Goal: Task Accomplishment & Management: Use online tool/utility

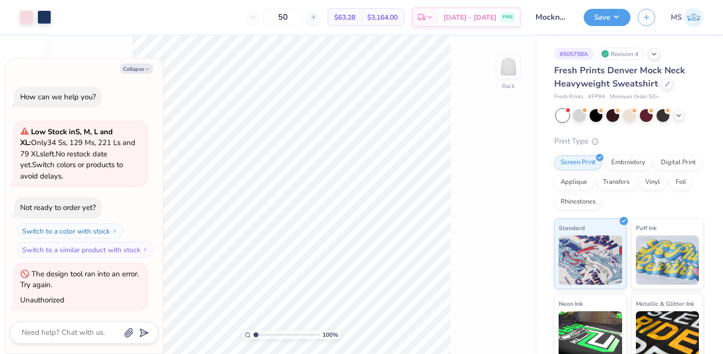
scroll to position [1, 0]
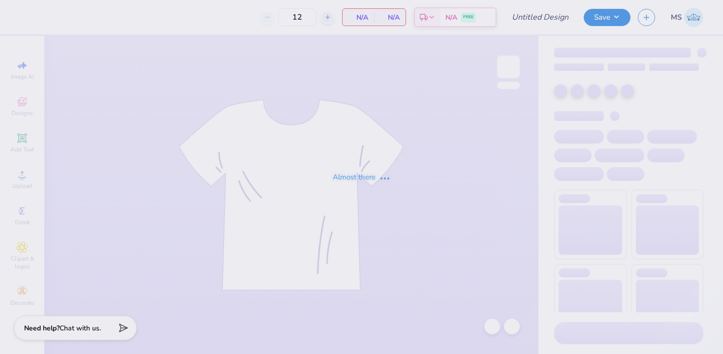
type input "pullover"
type input "24"
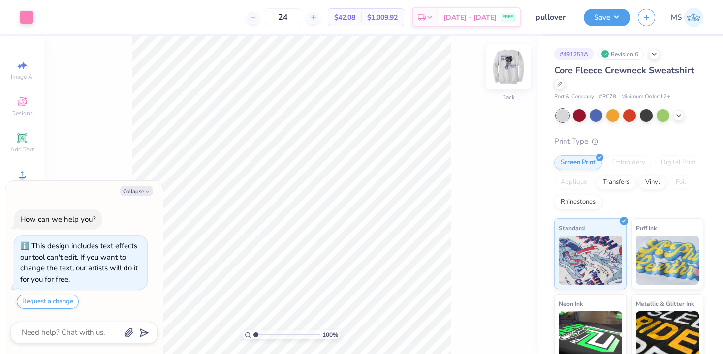
click at [506, 68] on img at bounding box center [508, 66] width 39 height 39
click at [508, 71] on img at bounding box center [508, 66] width 39 height 39
click at [503, 80] on img at bounding box center [508, 66] width 39 height 39
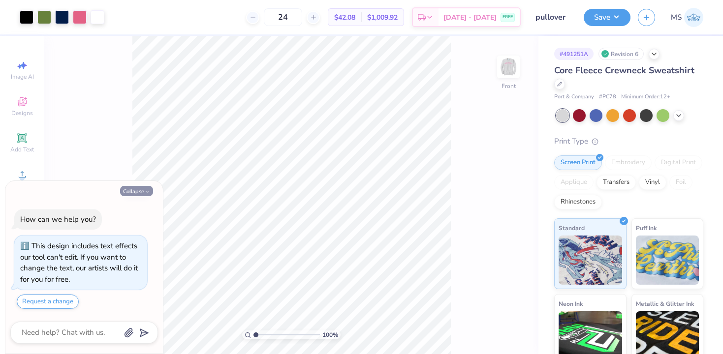
click at [128, 190] on button "Collapse" at bounding box center [136, 191] width 33 height 10
type textarea "x"
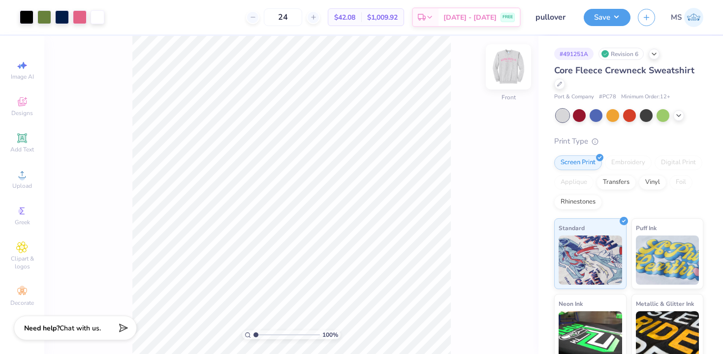
click at [515, 77] on img at bounding box center [508, 66] width 39 height 39
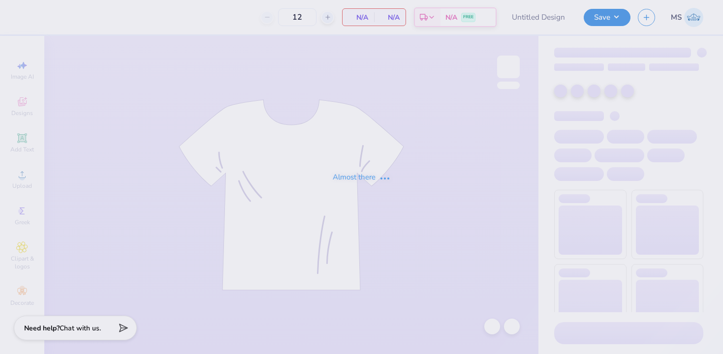
type input "pullover"
type input "24"
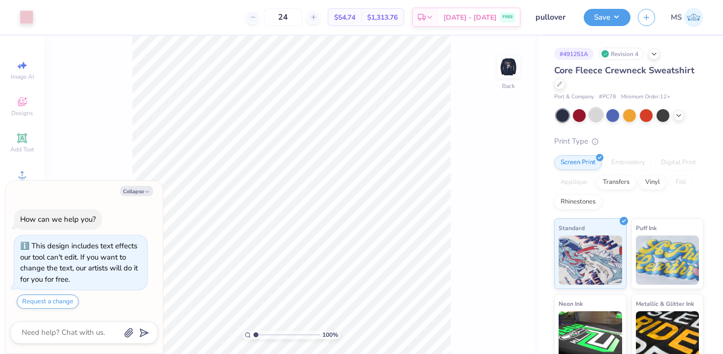
click at [595, 120] on div at bounding box center [596, 114] width 13 height 13
click at [31, 14] on div at bounding box center [27, 16] width 14 height 14
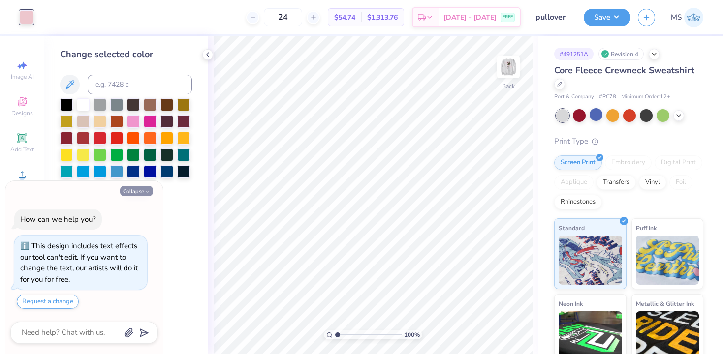
click at [145, 192] on icon "button" at bounding box center [147, 192] width 6 height 6
type textarea "x"
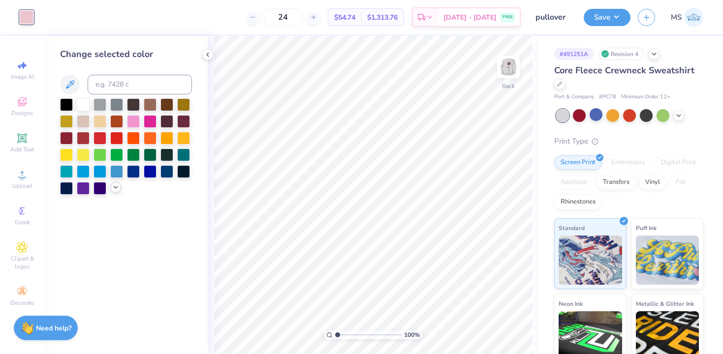
click at [112, 191] on icon at bounding box center [116, 188] width 8 height 8
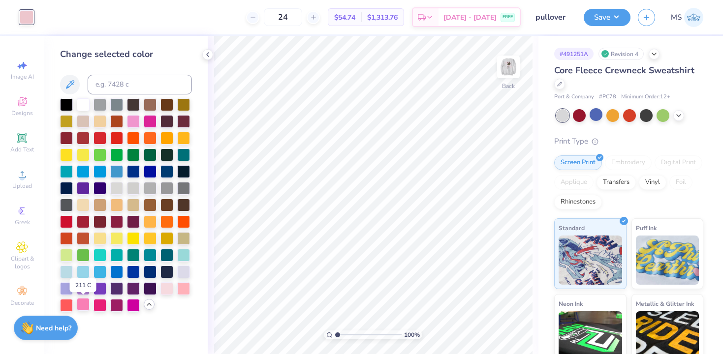
click at [86, 307] on div at bounding box center [83, 304] width 13 height 13
click at [504, 66] on img at bounding box center [508, 66] width 39 height 39
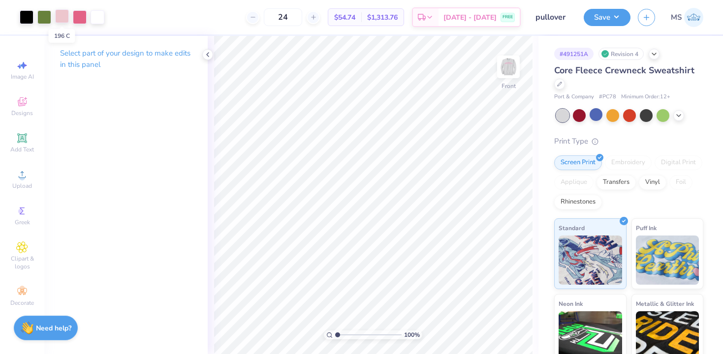
click at [60, 20] on div at bounding box center [62, 16] width 14 height 14
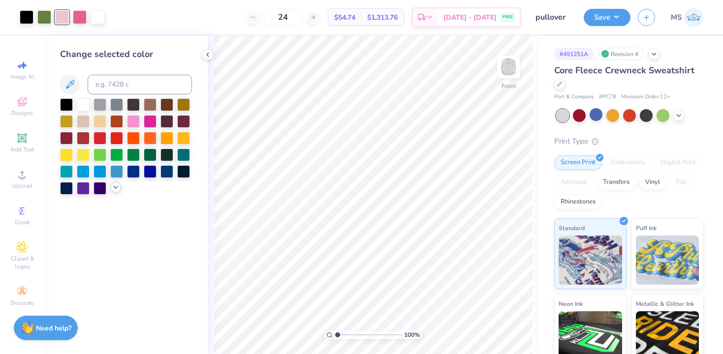
click at [114, 189] on icon at bounding box center [116, 188] width 8 height 8
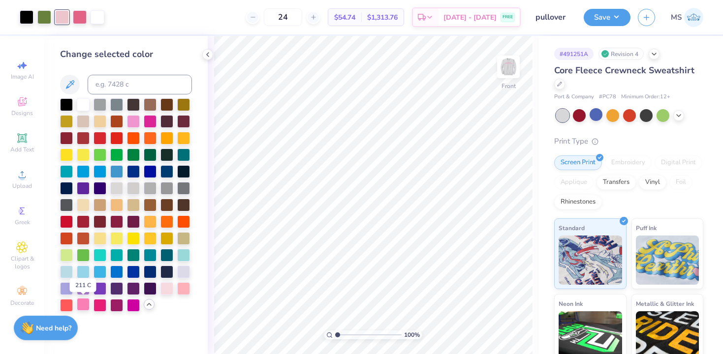
click at [87, 304] on div at bounding box center [83, 304] width 13 height 13
click at [84, 16] on div at bounding box center [80, 16] width 14 height 14
click at [66, 190] on div at bounding box center [66, 187] width 13 height 13
click at [491, 322] on icon at bounding box center [492, 327] width 10 height 10
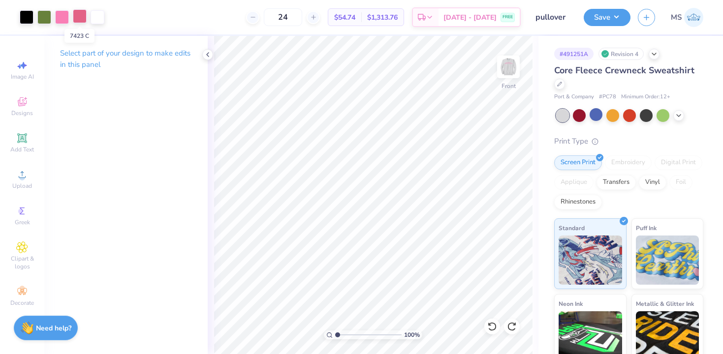
click at [80, 19] on div at bounding box center [80, 16] width 14 height 14
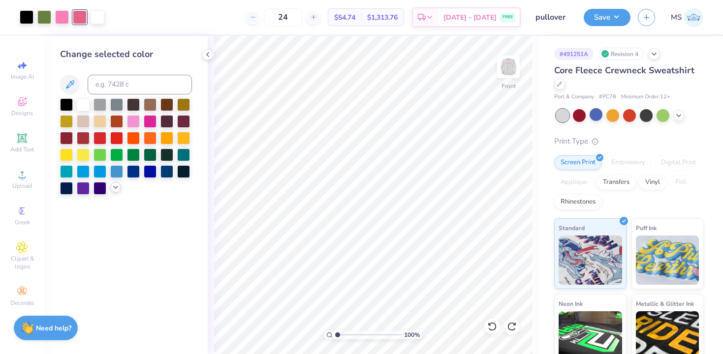
click at [113, 189] on icon at bounding box center [116, 188] width 8 height 8
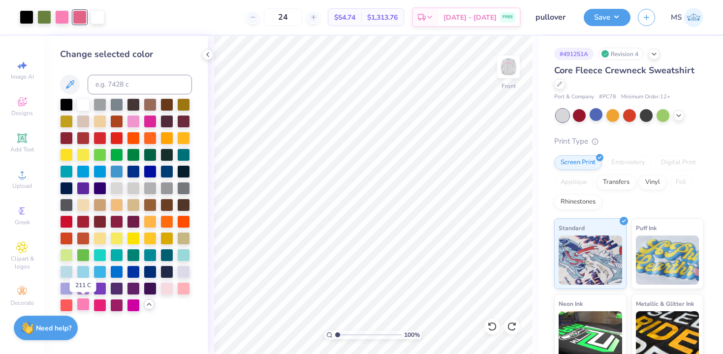
click at [83, 303] on div at bounding box center [83, 304] width 13 height 13
click at [513, 66] on img at bounding box center [508, 66] width 39 height 39
click at [598, 19] on button "Save" at bounding box center [607, 15] width 47 height 17
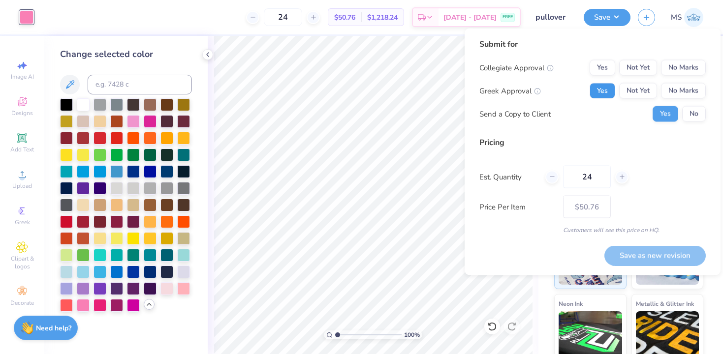
click at [606, 90] on button "Yes" at bounding box center [603, 91] width 26 height 16
click at [606, 70] on button "Yes" at bounding box center [603, 68] width 26 height 16
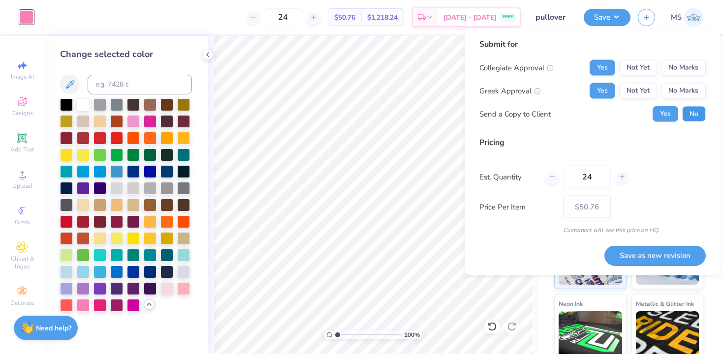
click at [690, 113] on button "No" at bounding box center [694, 114] width 24 height 16
click at [645, 257] on button "Save as new revision" at bounding box center [654, 256] width 101 height 20
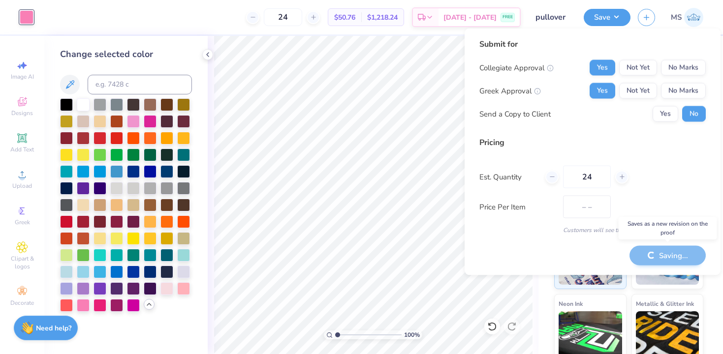
type input "$50.76"
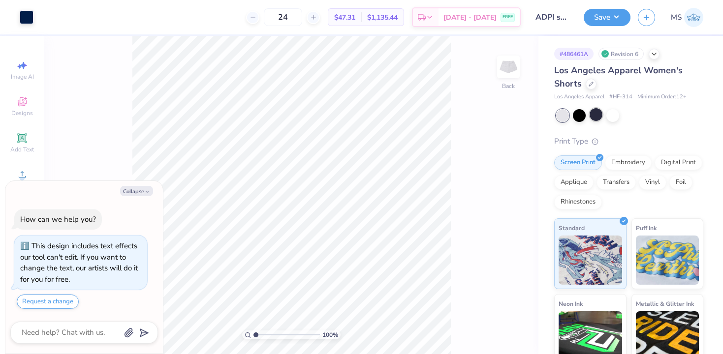
click at [594, 117] on div at bounding box center [596, 114] width 13 height 13
type textarea "x"
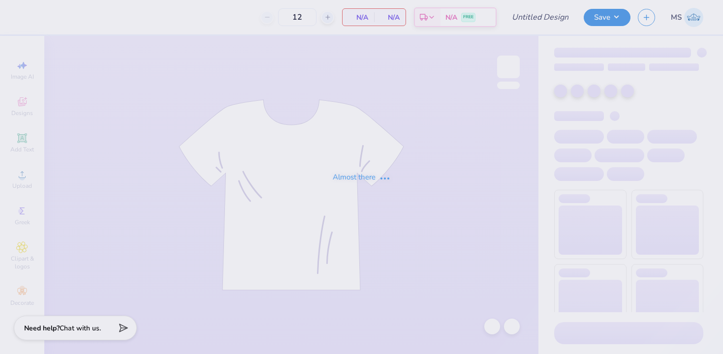
type input "ADPI Game Day Tank"
type input "24"
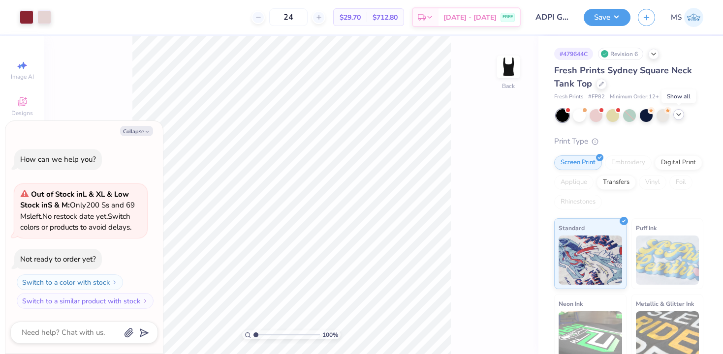
click at [676, 114] on icon at bounding box center [679, 115] width 8 height 8
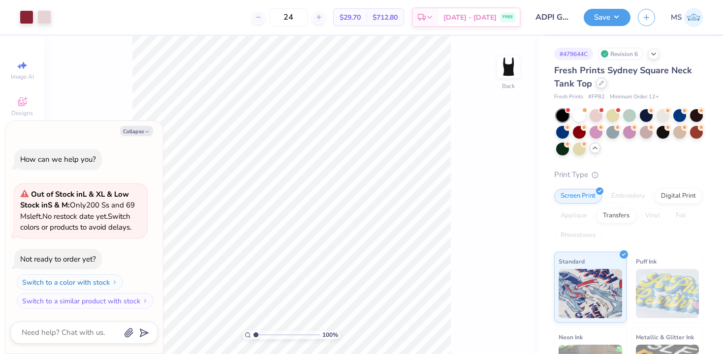
click at [600, 87] on div at bounding box center [601, 83] width 11 height 11
type textarea "x"
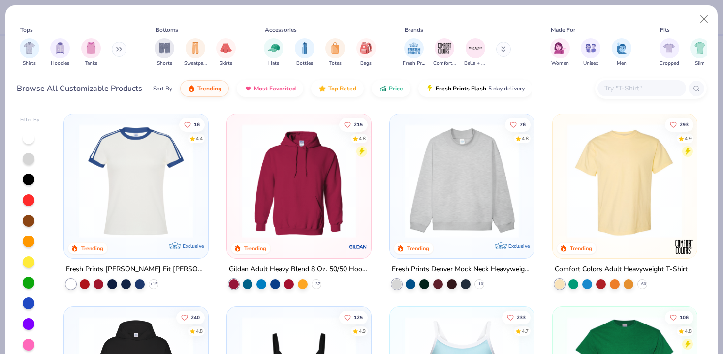
click at [607, 95] on div at bounding box center [641, 88] width 89 height 16
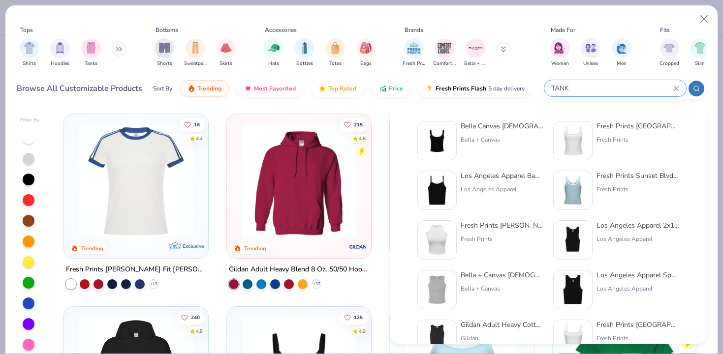
type input "TANK"
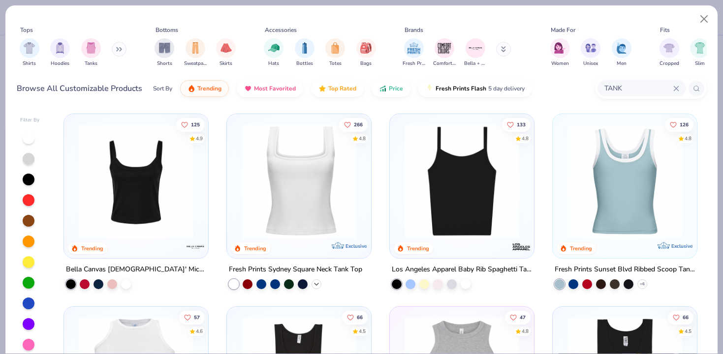
click at [319, 283] on icon at bounding box center [316, 284] width 8 height 8
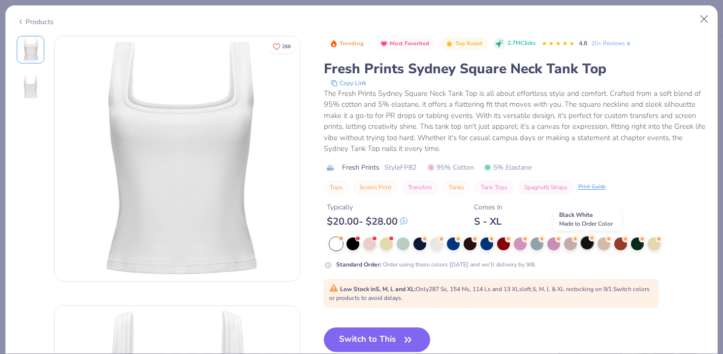
click at [587, 246] on div at bounding box center [587, 243] width 13 height 13
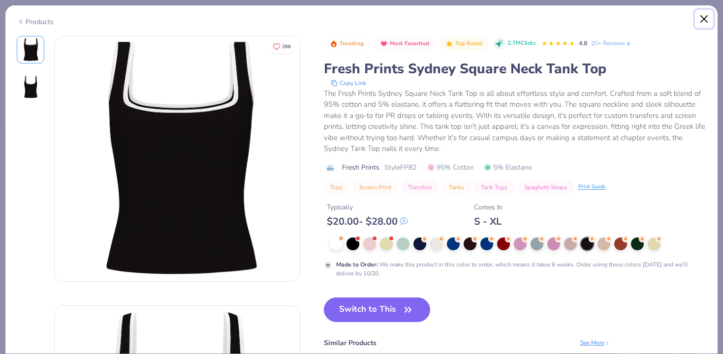
click at [712, 20] on button "Close" at bounding box center [704, 19] width 19 height 19
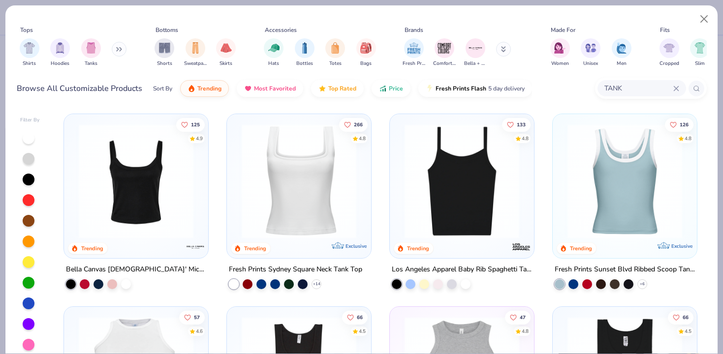
click at [181, 210] on img at bounding box center [136, 181] width 124 height 115
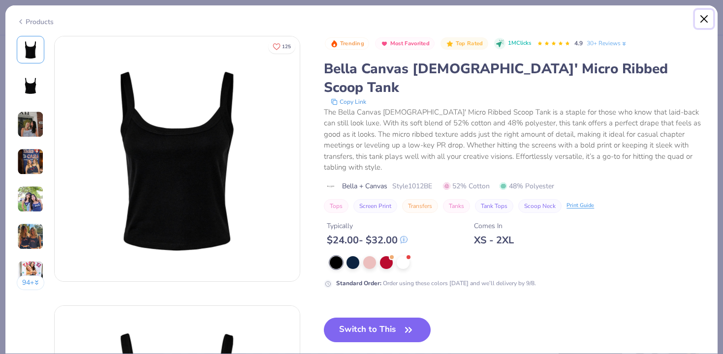
click at [705, 18] on button "Close" at bounding box center [704, 19] width 19 height 19
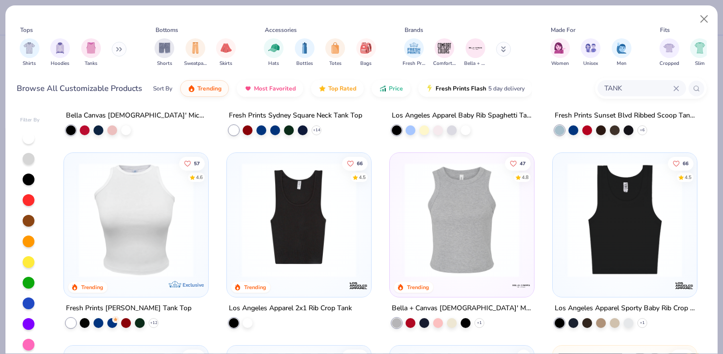
scroll to position [157, 0]
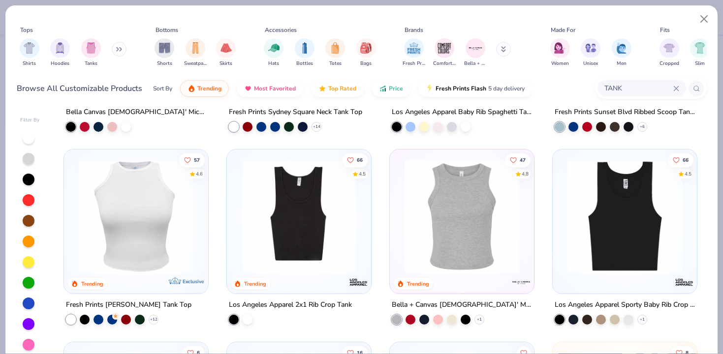
click at [190, 238] on img at bounding box center [136, 216] width 124 height 115
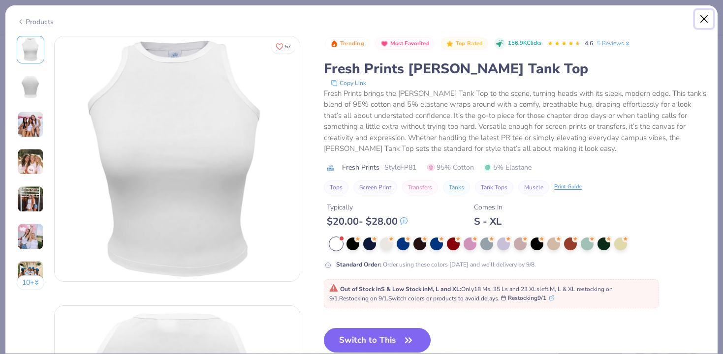
click at [707, 18] on button "Close" at bounding box center [704, 19] width 19 height 19
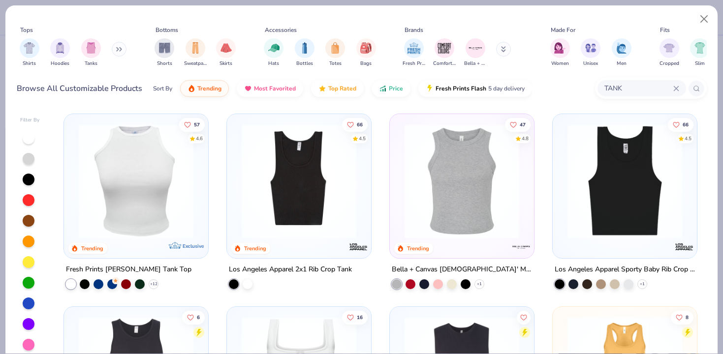
scroll to position [190, 0]
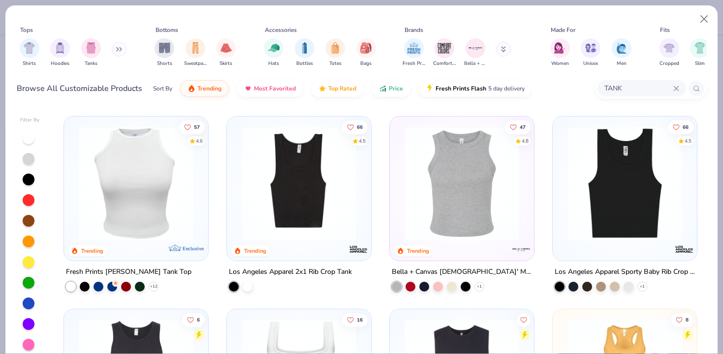
click at [496, 200] on img at bounding box center [462, 183] width 124 height 115
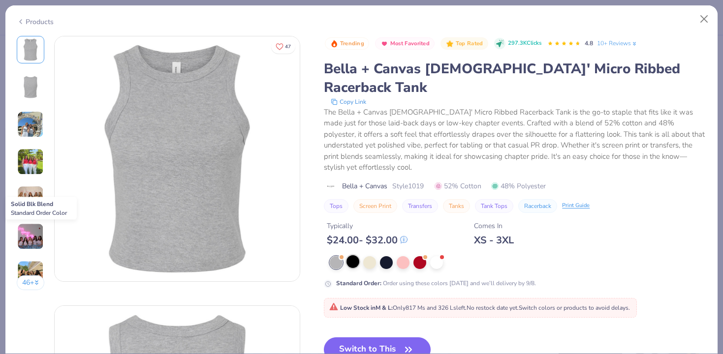
click at [356, 255] on div at bounding box center [352, 261] width 13 height 13
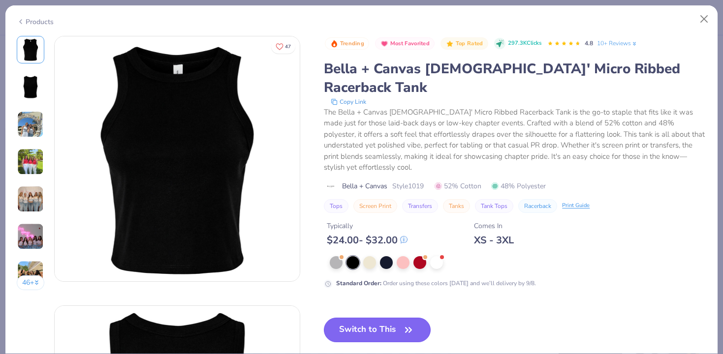
click at [385, 318] on button "Switch to This" at bounding box center [377, 330] width 107 height 25
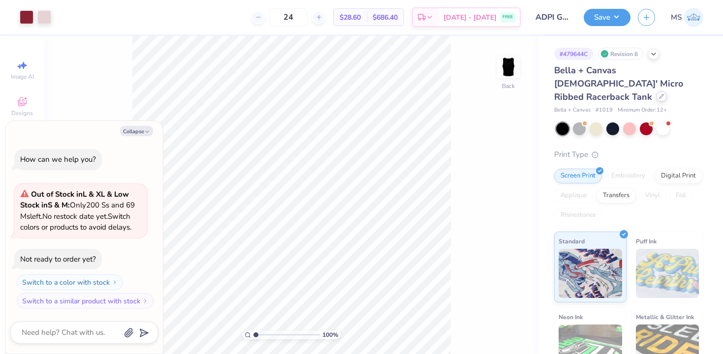
click at [656, 91] on div at bounding box center [661, 96] width 11 height 11
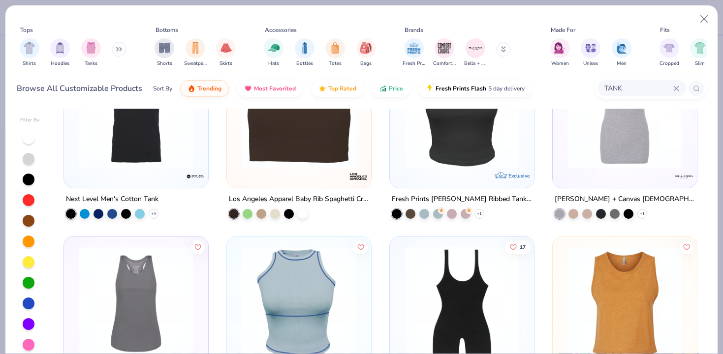
scroll to position [1128, 0]
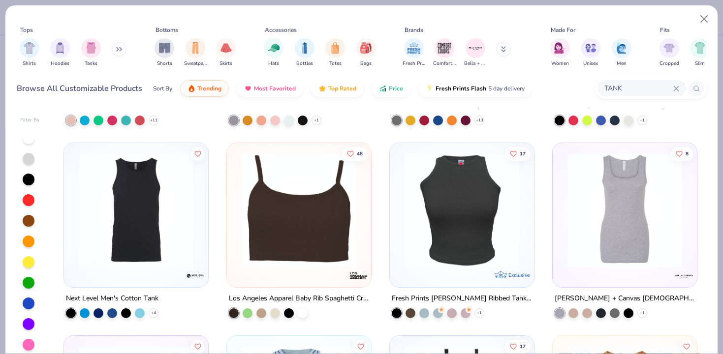
click at [22, 179] on div at bounding box center [30, 241] width 20 height 219
click at [29, 181] on div at bounding box center [29, 180] width 12 height 12
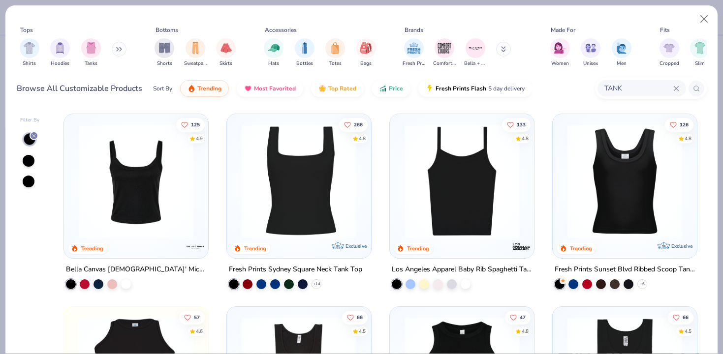
click at [605, 182] on img at bounding box center [624, 181] width 124 height 115
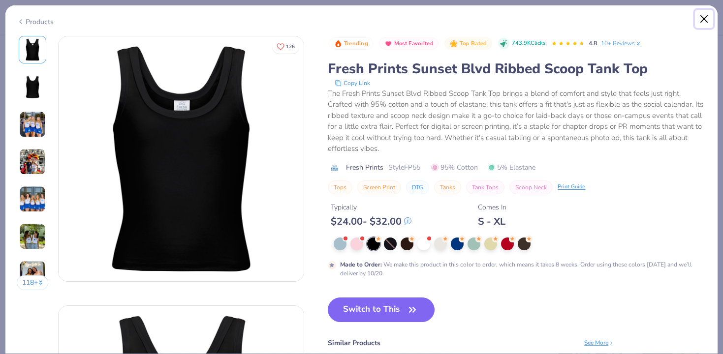
click at [707, 17] on button "Close" at bounding box center [704, 19] width 19 height 19
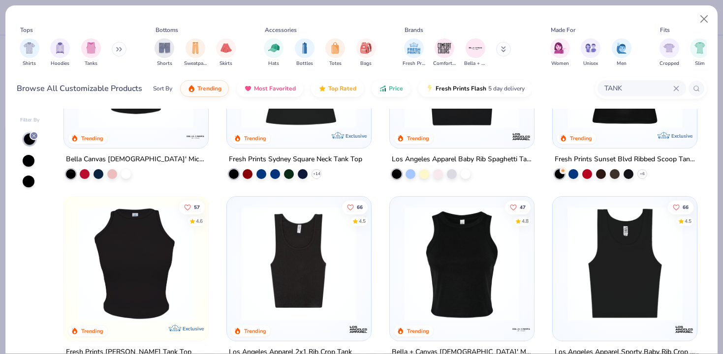
scroll to position [123, 0]
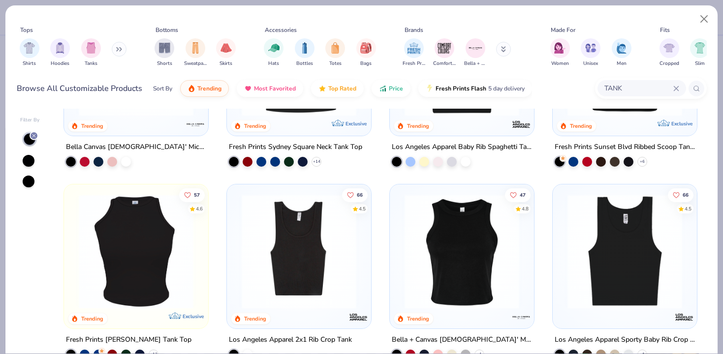
click at [134, 229] on img at bounding box center [136, 251] width 124 height 115
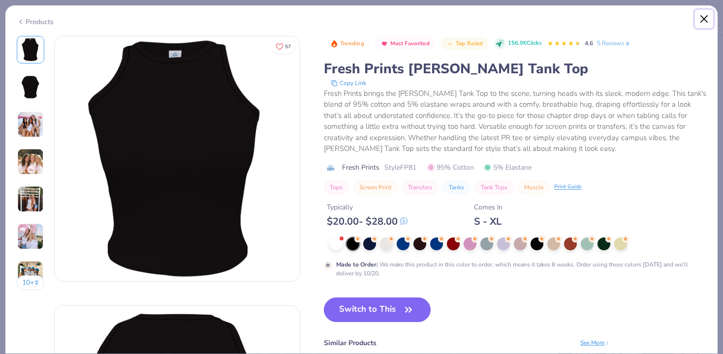
click at [705, 21] on button "Close" at bounding box center [704, 19] width 19 height 19
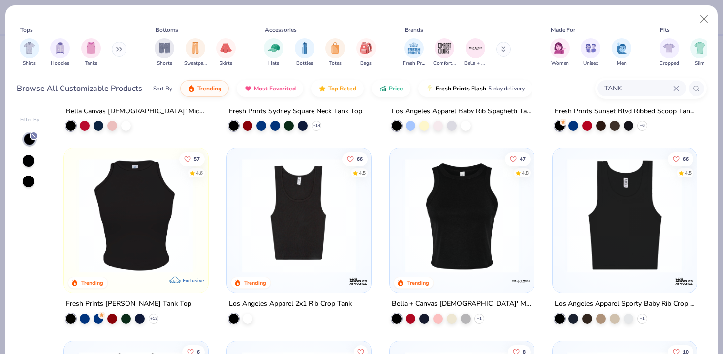
scroll to position [168, 0]
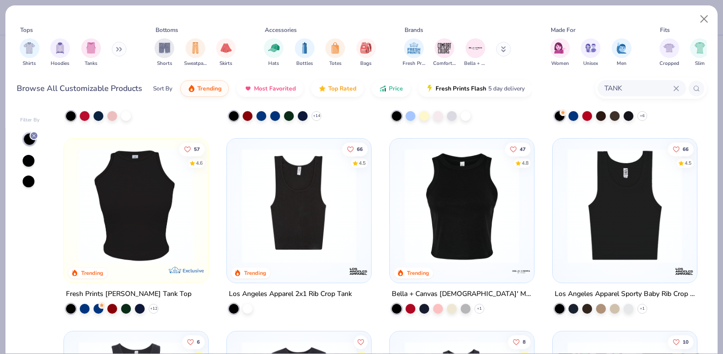
click at [604, 192] on img at bounding box center [624, 206] width 124 height 115
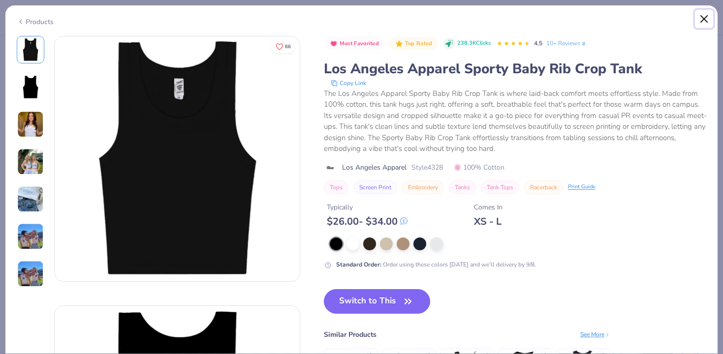
click at [701, 20] on button "Close" at bounding box center [704, 19] width 19 height 19
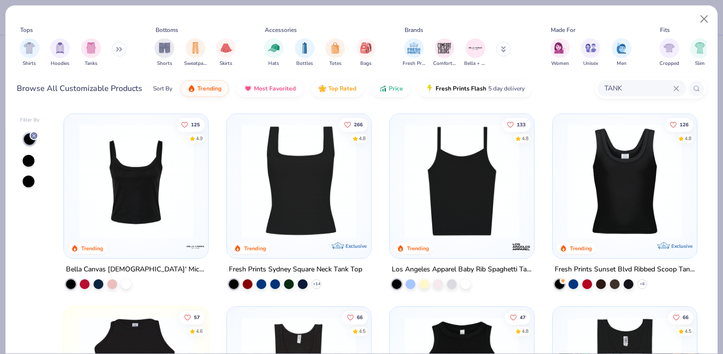
click at [181, 194] on img at bounding box center [136, 181] width 124 height 115
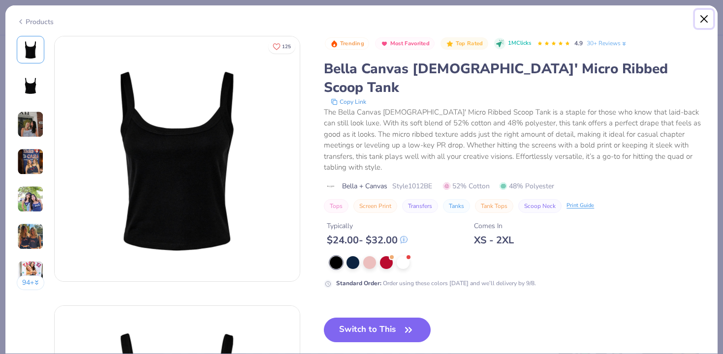
click at [703, 14] on button "Close" at bounding box center [704, 19] width 19 height 19
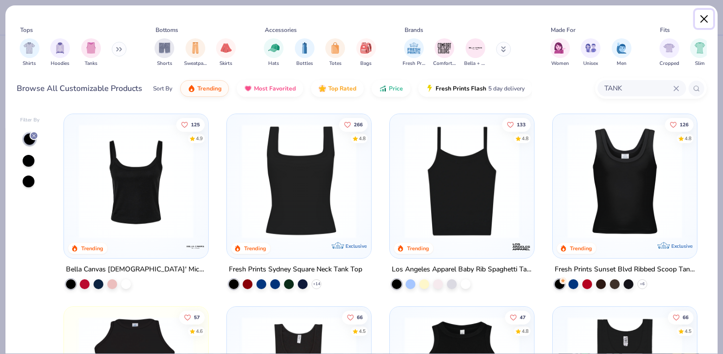
click at [706, 18] on button "Close" at bounding box center [704, 19] width 19 height 19
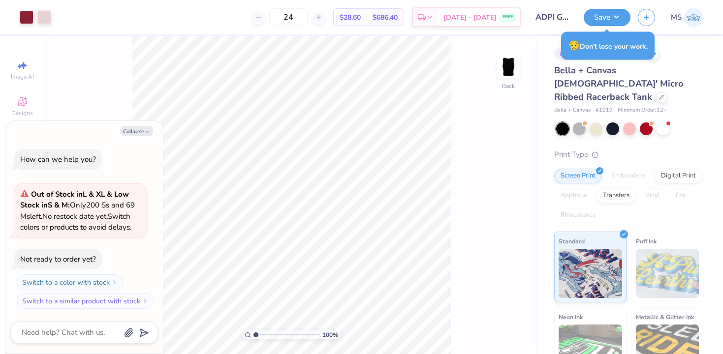
type textarea "x"
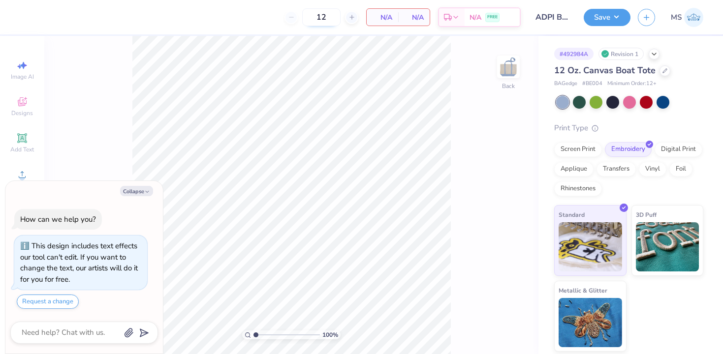
type textarea "x"
click at [325, 18] on div "12" at bounding box center [288, 17] width 74 height 18
click at [308, 16] on input "12" at bounding box center [288, 17] width 38 height 18
type input "1"
type input "2"
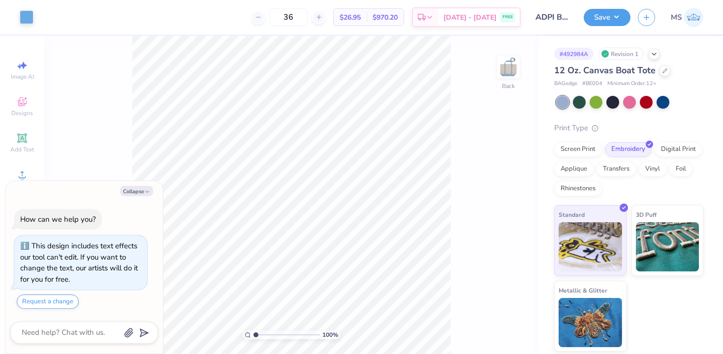
type input "36"
